Goal: Task Accomplishment & Management: Manage account settings

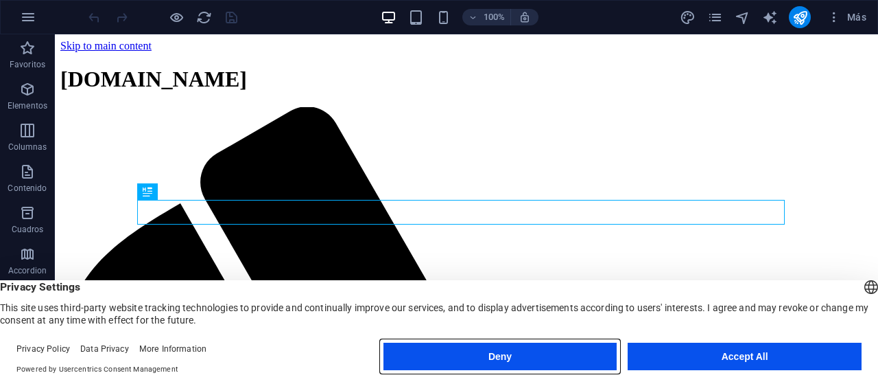
click at [534, 361] on button "Deny" at bounding box center [501, 355] width 234 height 27
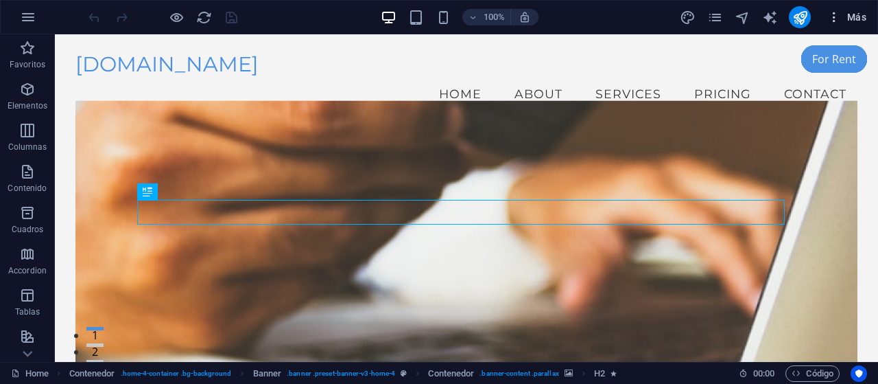
click at [863, 16] on span "Más" at bounding box center [847, 17] width 39 height 14
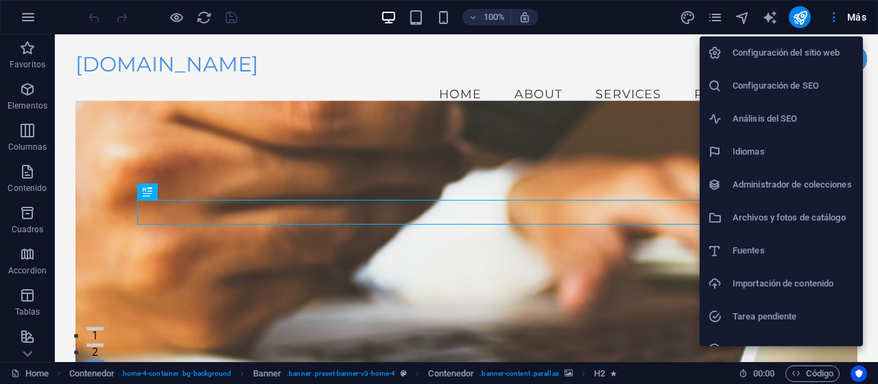
click at [808, 51] on h6 "Configuración del sitio web" at bounding box center [794, 53] width 122 height 16
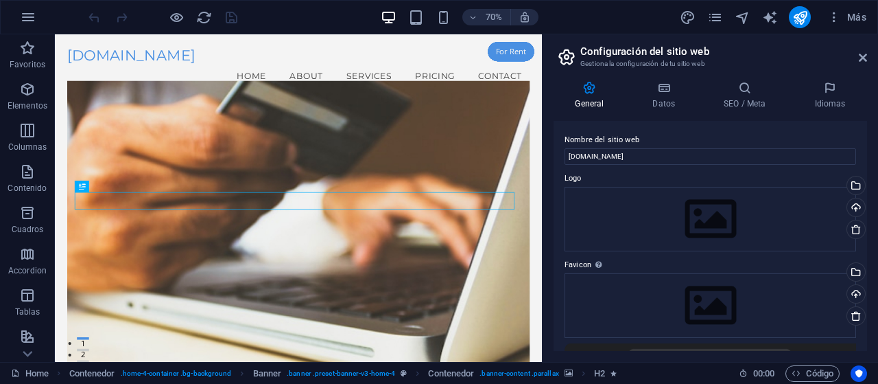
drag, startPoint x: 526, startPoint y: 18, endPoint x: 584, endPoint y: 10, distance: 58.8
click at [585, 10] on div "70% Más" at bounding box center [479, 17] width 786 height 22
click at [797, 17] on icon "publish" at bounding box center [801, 18] width 16 height 16
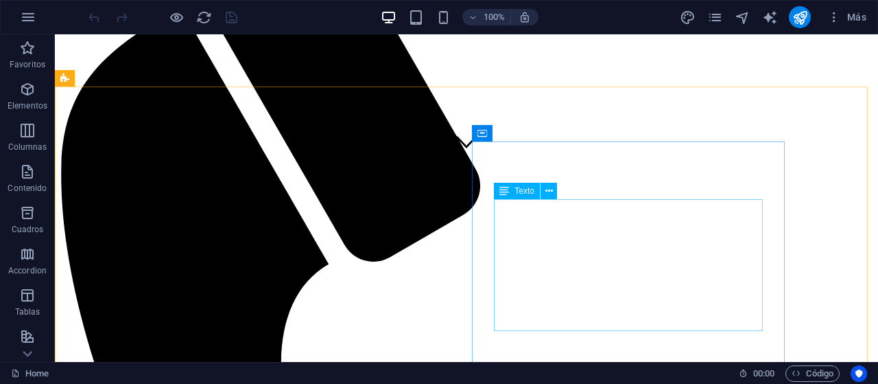
scroll to position [67, 0]
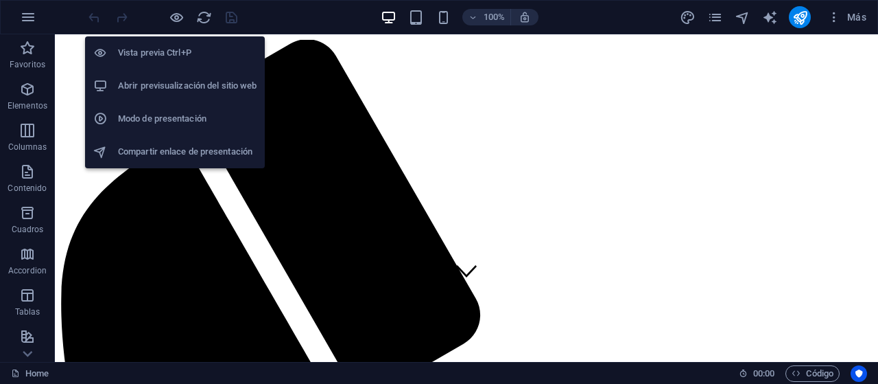
click at [148, 56] on h6 "Vista previa Ctrl+P" at bounding box center [187, 53] width 139 height 16
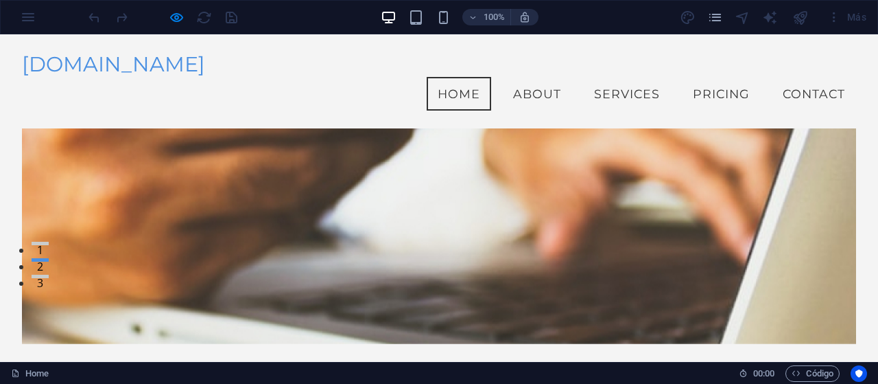
scroll to position [0, 0]
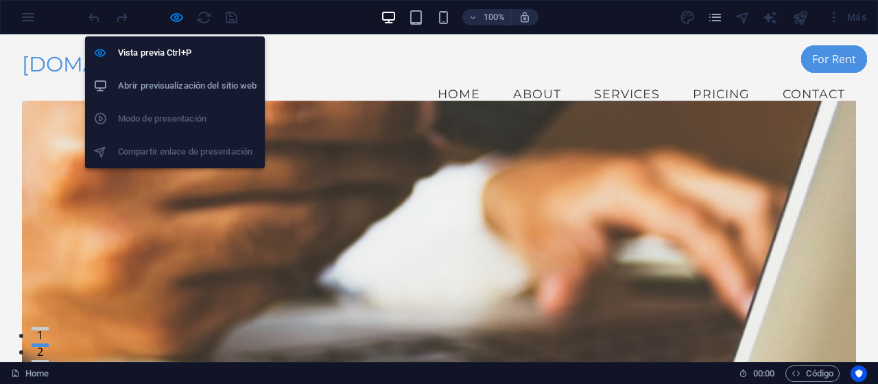
click at [178, 82] on h6 "Abrir previsualización del sitio web" at bounding box center [187, 86] width 139 height 16
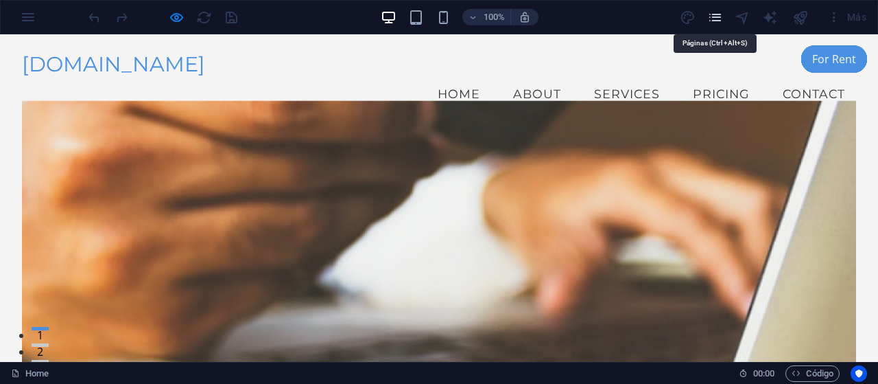
click at [716, 10] on icon "pages" at bounding box center [715, 18] width 16 height 16
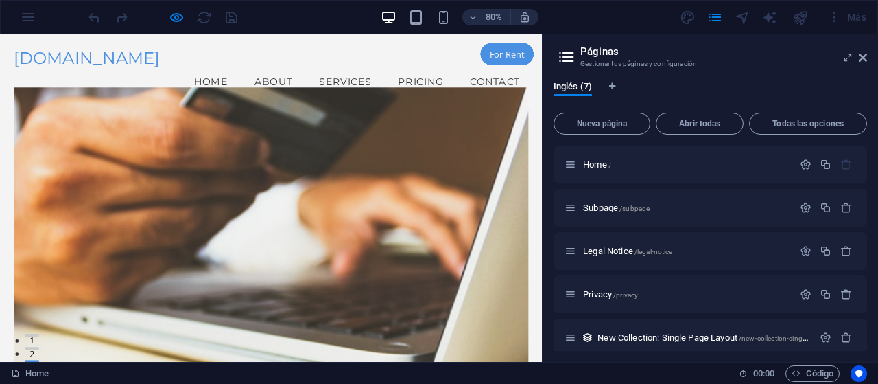
click at [568, 58] on icon at bounding box center [566, 56] width 21 height 19
click at [471, 14] on icon "button" at bounding box center [473, 17] width 10 height 9
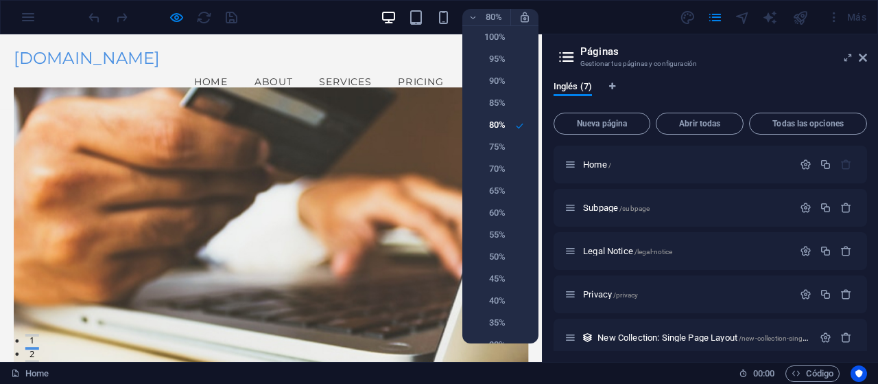
click at [563, 9] on div at bounding box center [439, 192] width 878 height 384
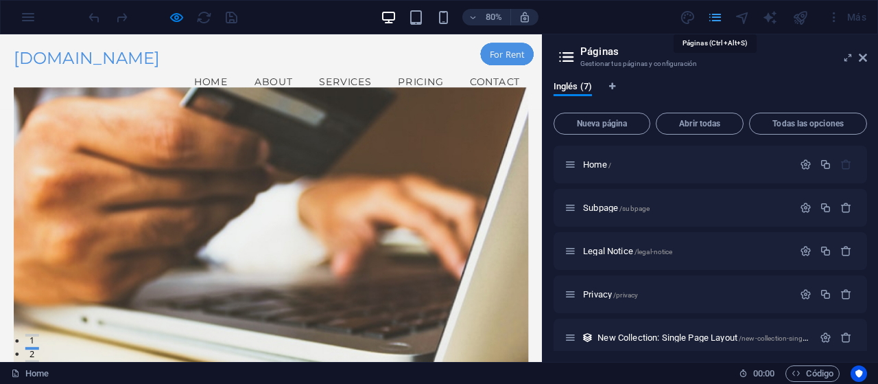
click at [715, 17] on icon "pages" at bounding box center [715, 18] width 16 height 16
click at [847, 14] on div "Más" at bounding box center [847, 17] width 50 height 22
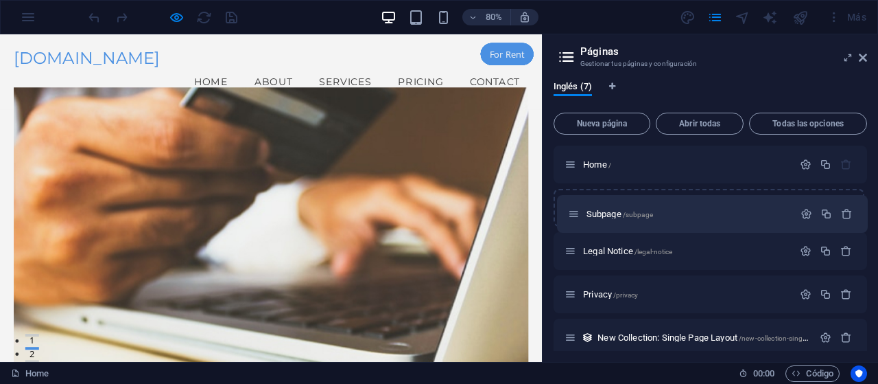
drag, startPoint x: 577, startPoint y: 198, endPoint x: 581, endPoint y: 215, distance: 17.5
click at [576, 213] on div "Home / Subpage /subpage Legal Notice /legal-notice Privacy /privacy New Collect…" at bounding box center [711, 293] width 314 height 297
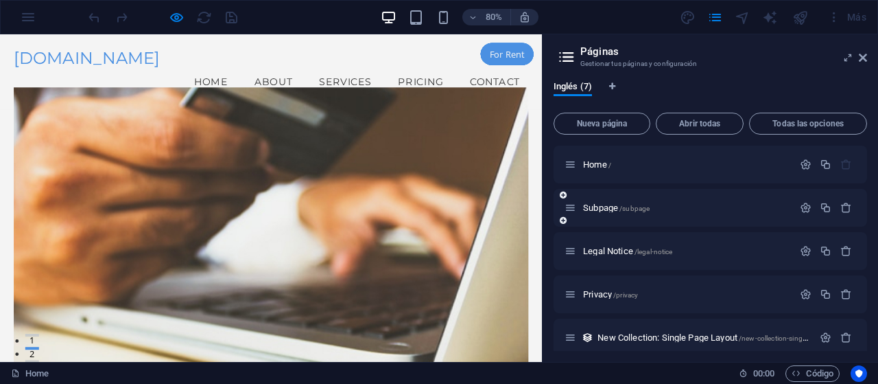
scroll to position [97, 0]
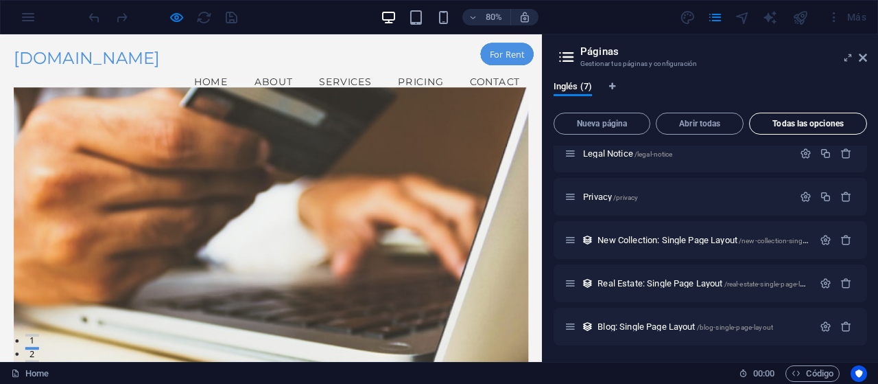
click at [815, 124] on span "Todas las opciones" at bounding box center [808, 123] width 106 height 8
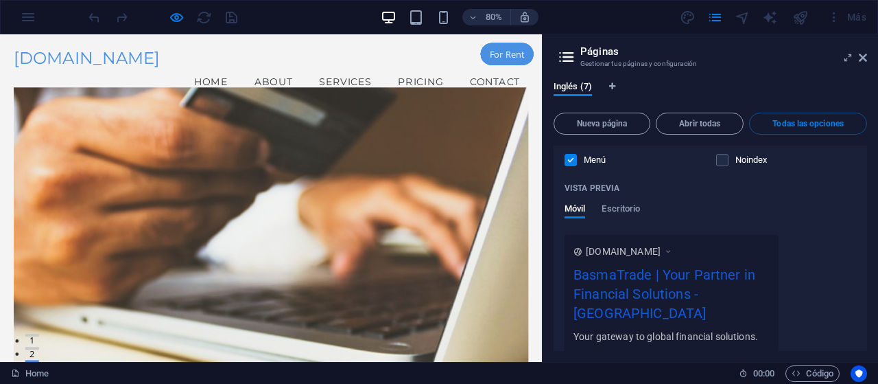
scroll to position [343, 0]
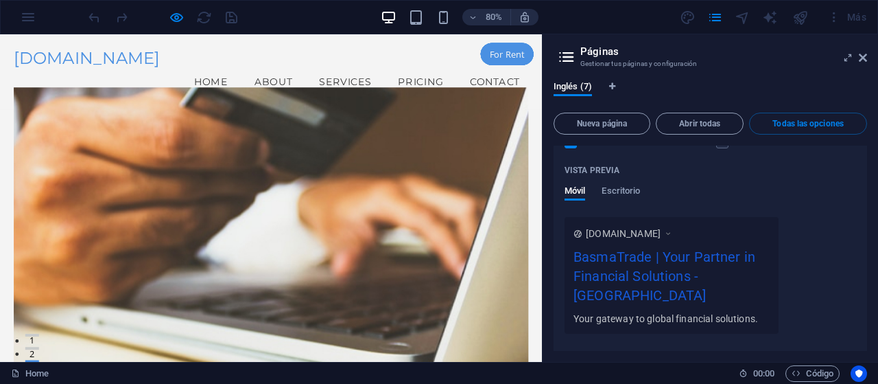
click at [673, 231] on icon at bounding box center [669, 233] width 10 height 14
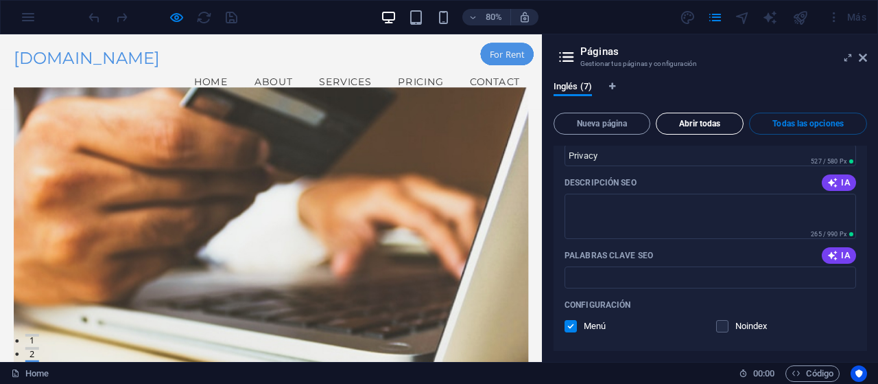
scroll to position [1899, 0]
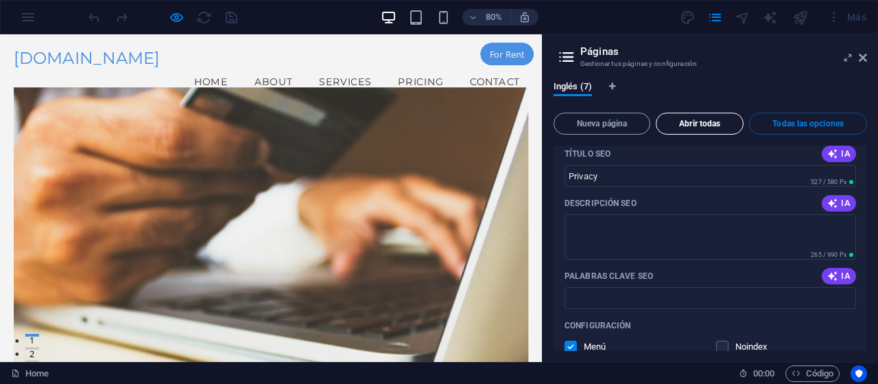
click at [702, 121] on span "Abrir todas" at bounding box center [699, 123] width 75 height 8
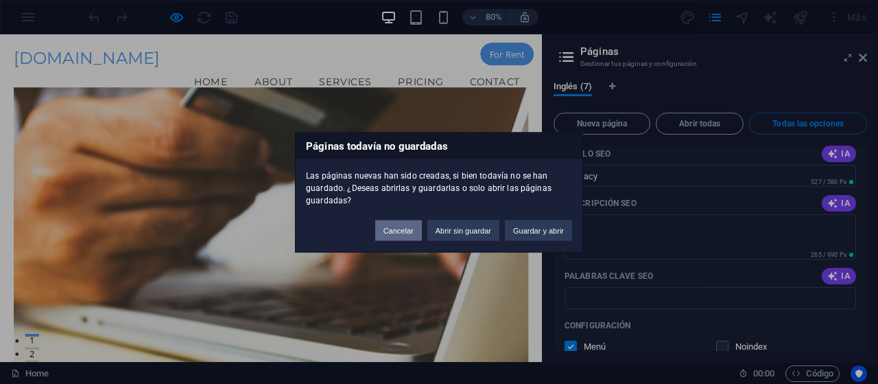
click at [405, 235] on button "Cancelar" at bounding box center [398, 230] width 47 height 21
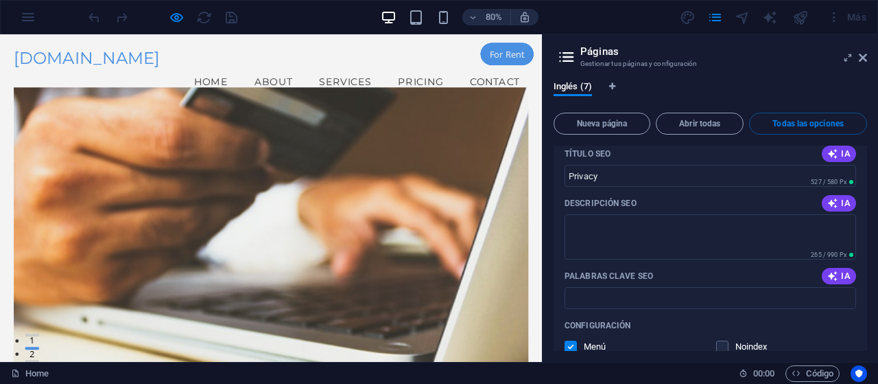
click at [856, 62] on header "Páginas Gestionar tus páginas y configuración" at bounding box center [711, 52] width 311 height 36
click at [860, 58] on icon at bounding box center [863, 57] width 8 height 11
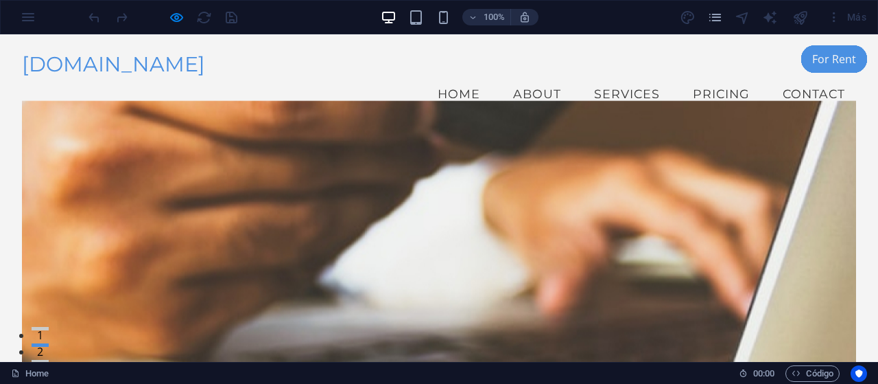
click at [24, 14] on div "100% Más" at bounding box center [439, 17] width 877 height 33
click at [718, 16] on icon "pages" at bounding box center [715, 18] width 16 height 16
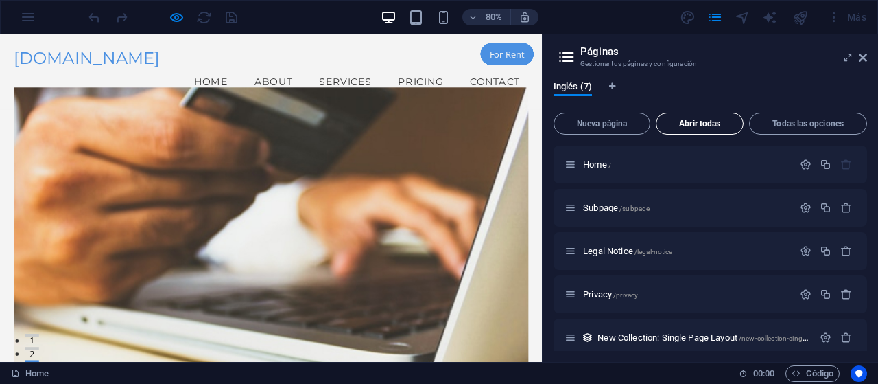
click at [692, 119] on span "Abrir todas" at bounding box center [699, 123] width 75 height 8
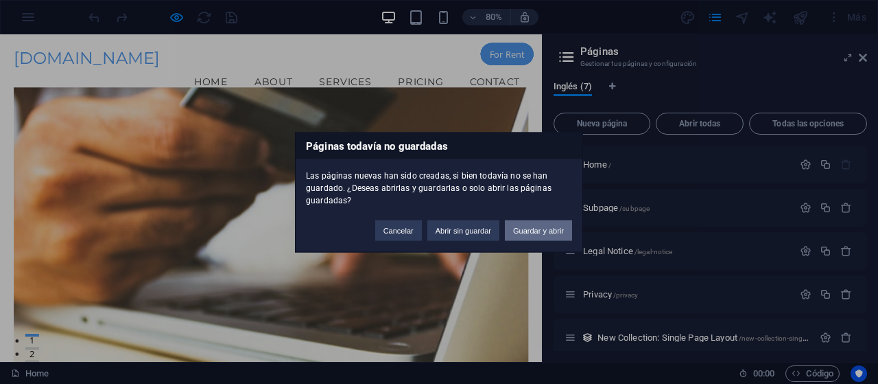
click at [523, 228] on button "Guardar y abrir" at bounding box center [538, 230] width 67 height 21
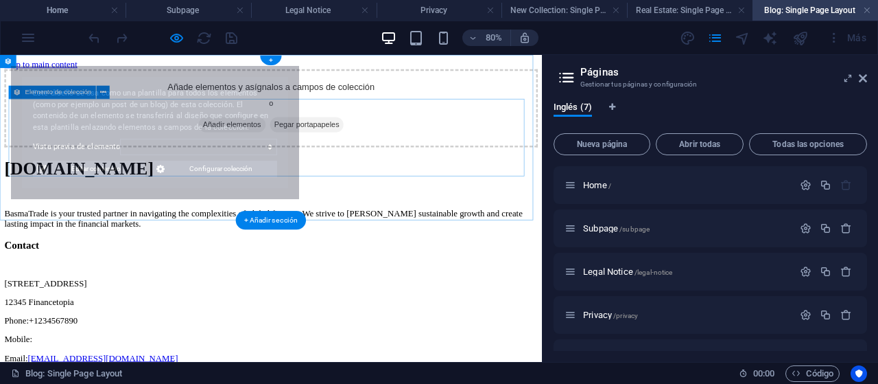
scroll to position [0, 0]
select select "68c0c36b1ceaf807f005733d"
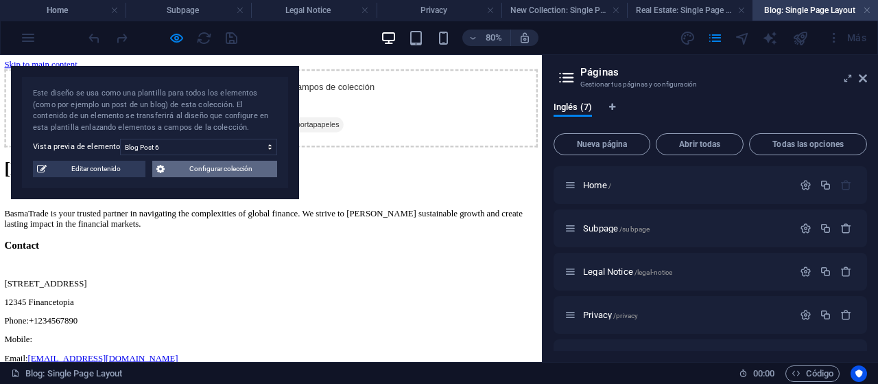
click at [215, 168] on span "Configurar colección" at bounding box center [221, 169] width 104 height 16
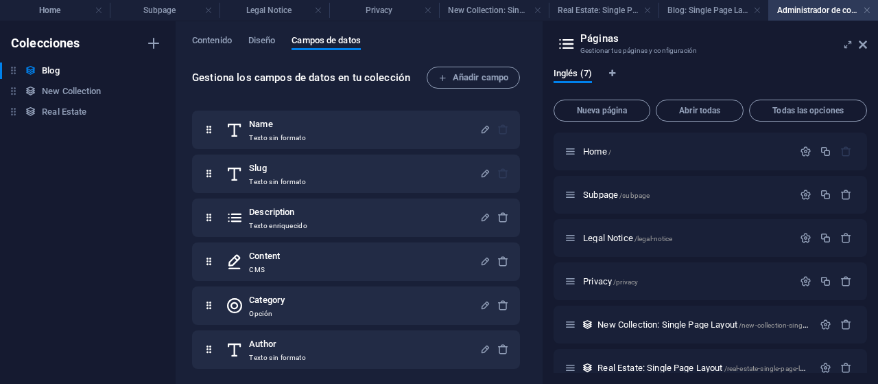
click at [796, 10] on h4 "Administrador de colecciones" at bounding box center [824, 10] width 110 height 15
click at [866, 43] on icon at bounding box center [863, 44] width 8 height 11
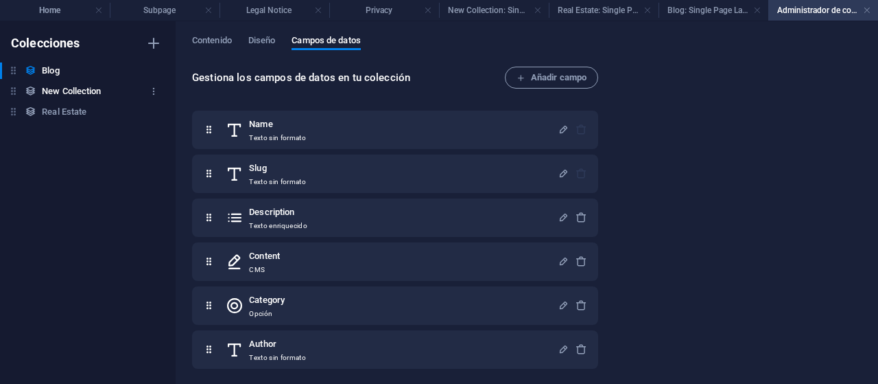
click at [52, 93] on h6 "New Collection" at bounding box center [71, 91] width 59 height 16
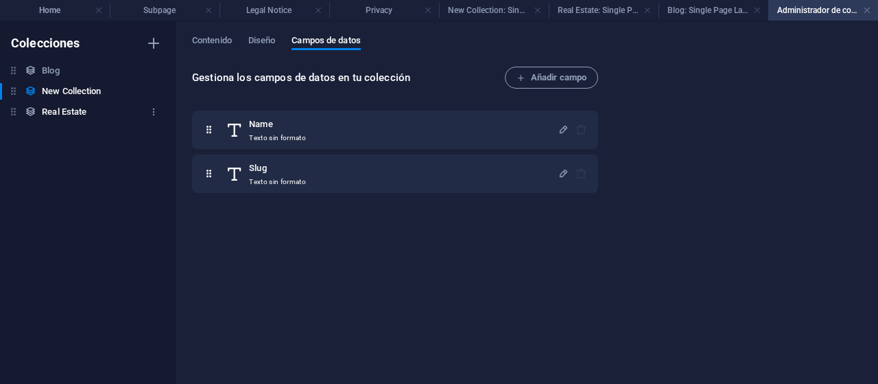
click at [55, 112] on h6 "Real Estate" at bounding box center [64, 112] width 45 height 16
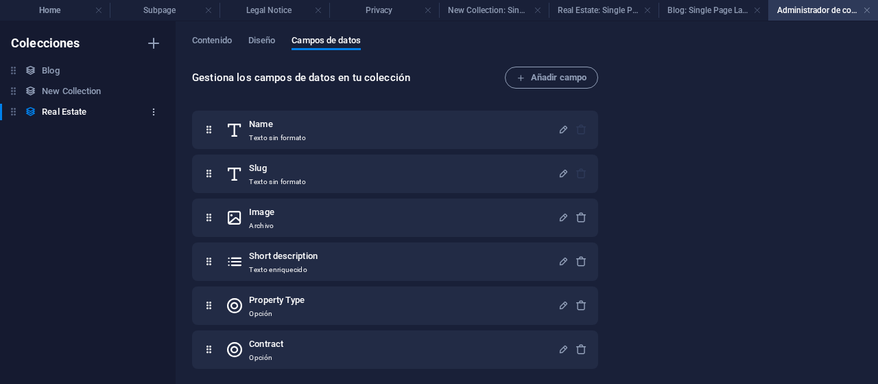
click at [152, 110] on icon "button" at bounding box center [154, 112] width 10 height 10
click at [139, 201] on h6 "Eliminar" at bounding box center [165, 205] width 66 height 16
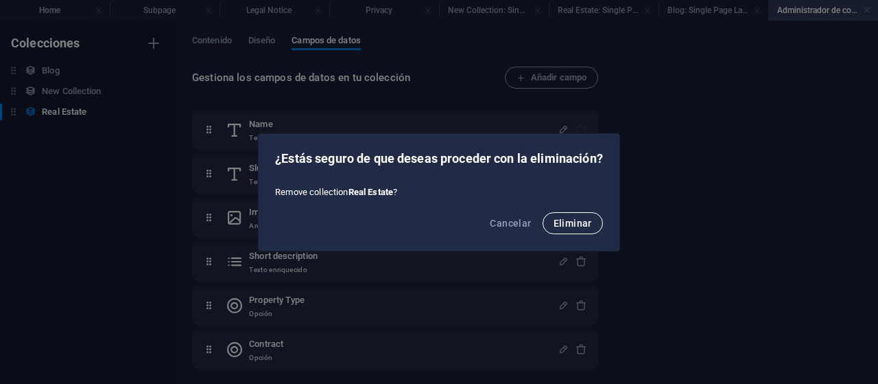
click at [584, 212] on button "Eliminar" at bounding box center [573, 223] width 60 height 22
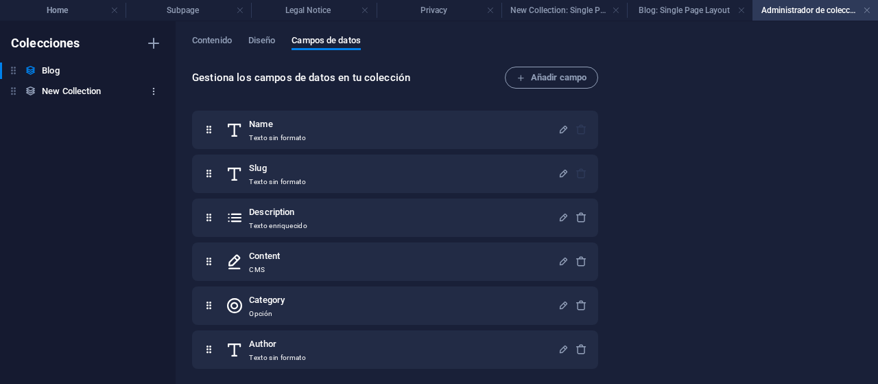
click at [152, 91] on icon "button" at bounding box center [154, 91] width 10 height 10
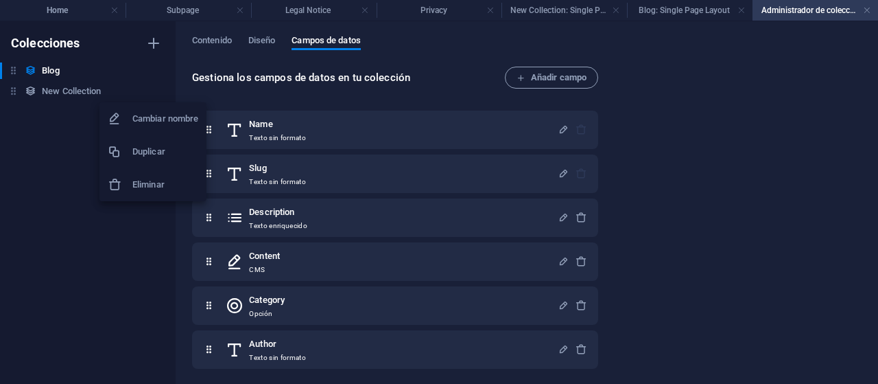
click at [145, 182] on h6 "Eliminar" at bounding box center [165, 184] width 66 height 16
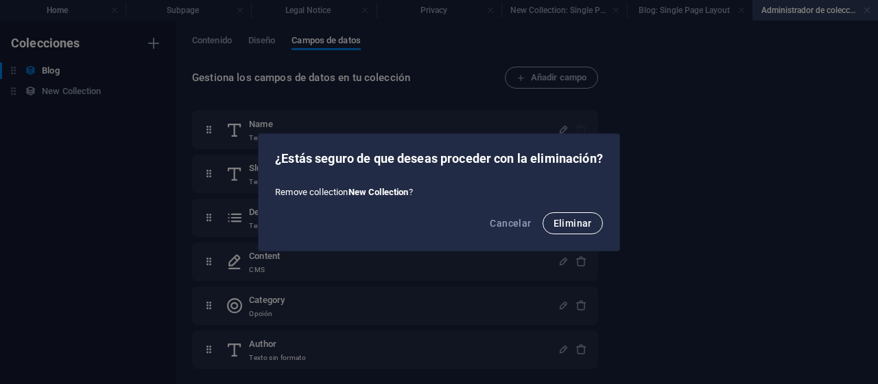
click at [568, 218] on span "Eliminar" at bounding box center [573, 223] width 38 height 11
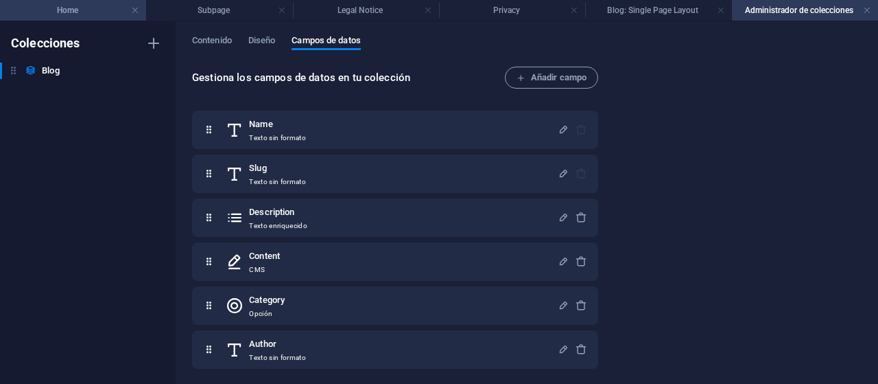
click at [82, 6] on h4 "Home" at bounding box center [73, 10] width 146 height 15
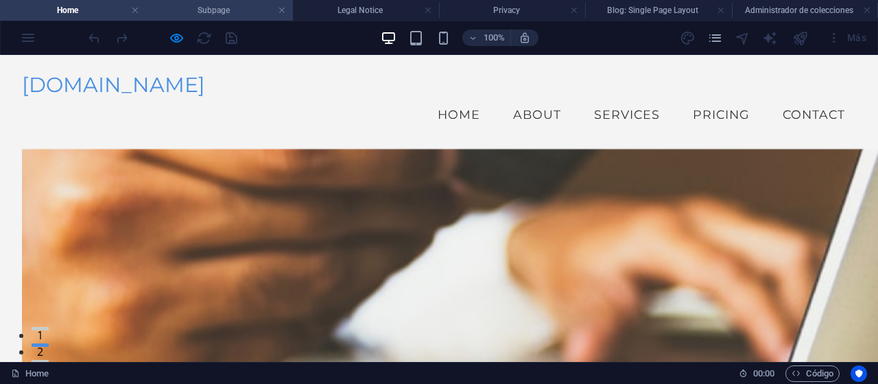
click at [222, 8] on h4 "Subpage" at bounding box center [219, 10] width 146 height 15
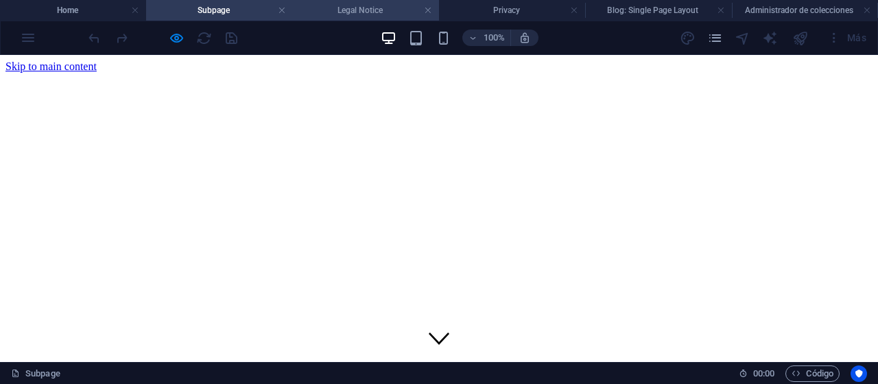
click at [358, 10] on h4 "Legal Notice" at bounding box center [366, 10] width 146 height 15
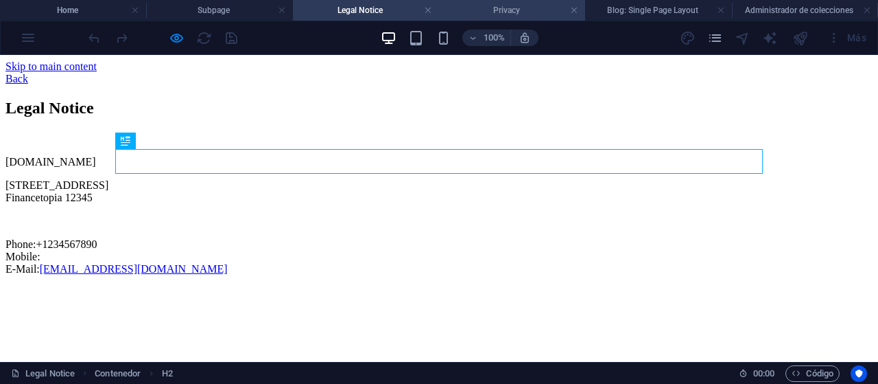
click at [513, 11] on h4 "Privacy" at bounding box center [512, 10] width 146 height 15
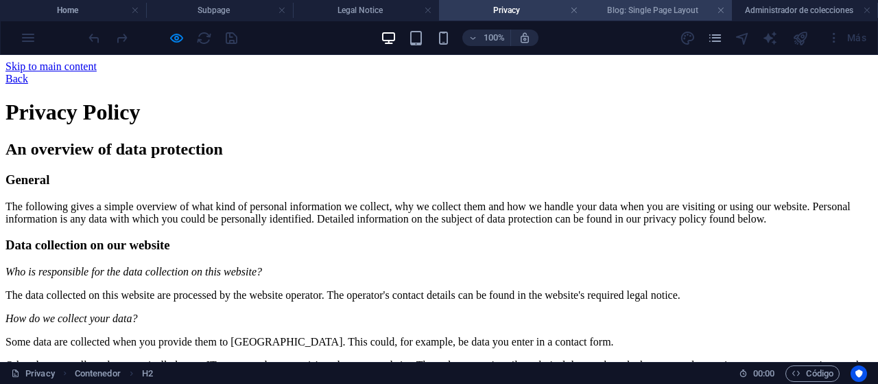
click at [641, 12] on h4 "Blog: Single Page Layout" at bounding box center [658, 10] width 146 height 15
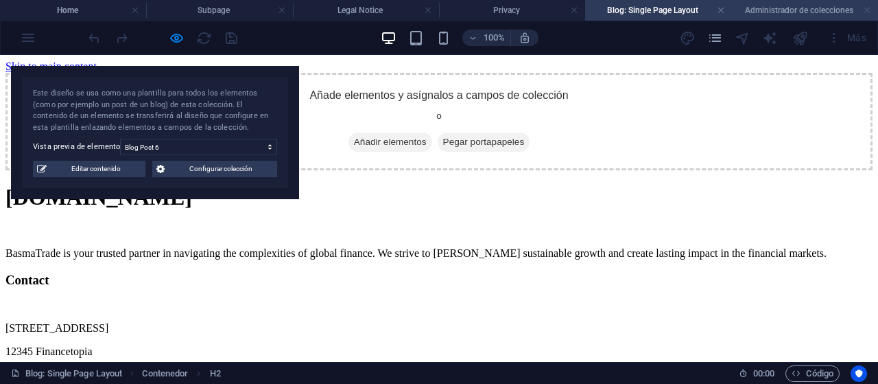
click at [863, 10] on link at bounding box center [867, 10] width 8 height 13
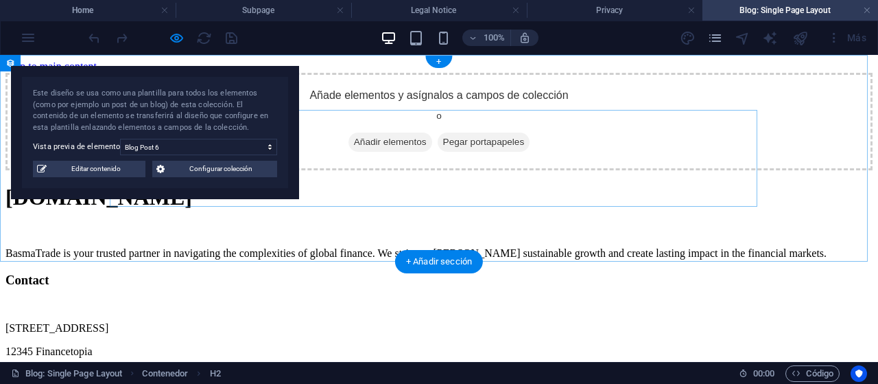
click at [744, 134] on div "Añade elementos y asígnalos a campos de colección o Añadir elementos Pegar port…" at bounding box center [438, 121] width 867 height 97
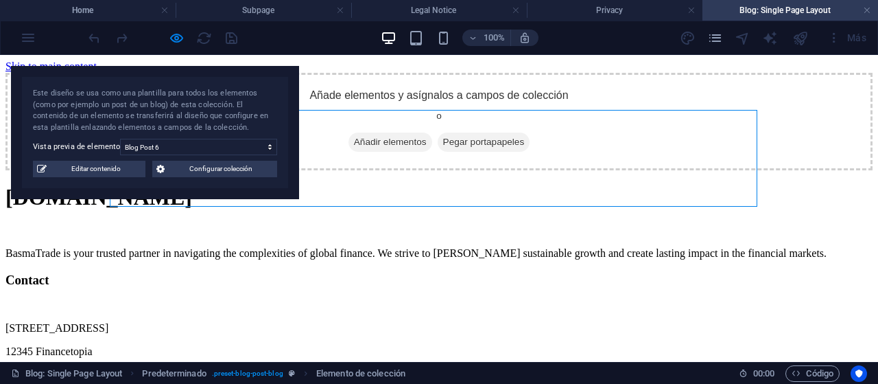
click at [821, 38] on div "Más" at bounding box center [775, 38] width 193 height 22
click at [712, 36] on icon "pages" at bounding box center [715, 38] width 16 height 16
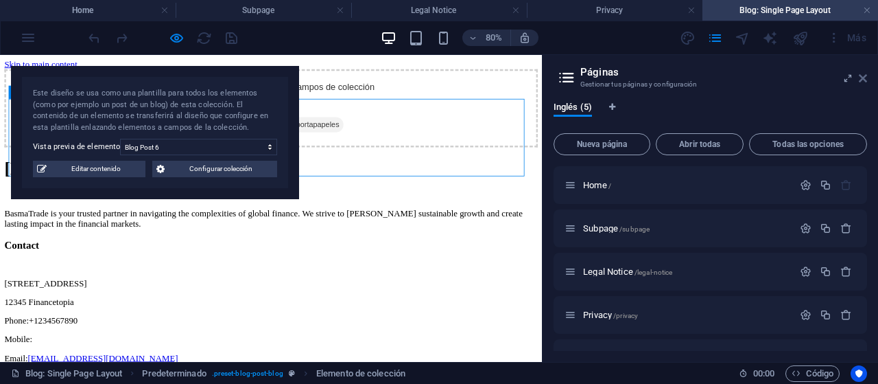
click at [863, 82] on icon at bounding box center [863, 78] width 8 height 11
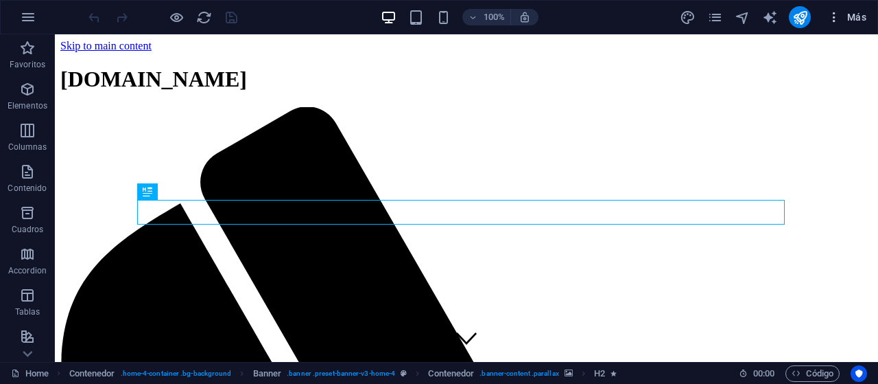
click at [848, 17] on span "Más" at bounding box center [847, 17] width 39 height 14
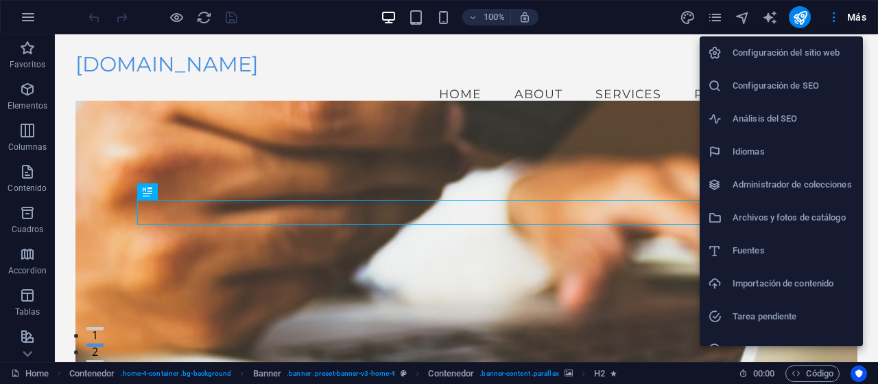
click at [595, 51] on div at bounding box center [439, 192] width 878 height 384
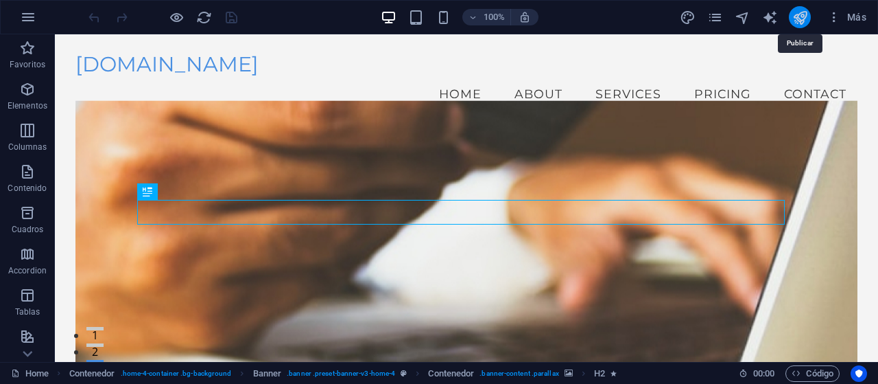
click at [799, 18] on icon "publish" at bounding box center [801, 18] width 16 height 16
